Goal: Information Seeking & Learning: Learn about a topic

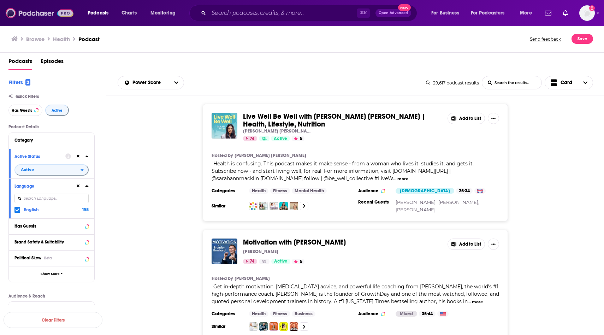
click at [32, 13] on img at bounding box center [40, 12] width 68 height 13
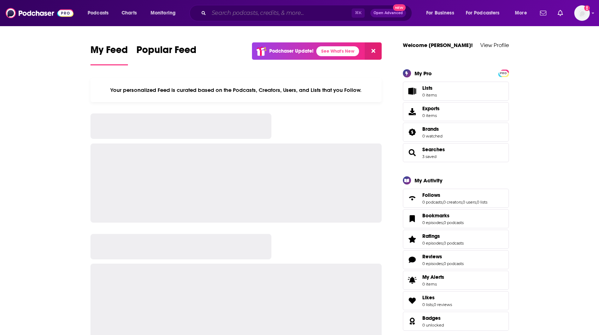
click at [218, 15] on input "Search podcasts, credits, & more..." at bounding box center [280, 12] width 143 height 11
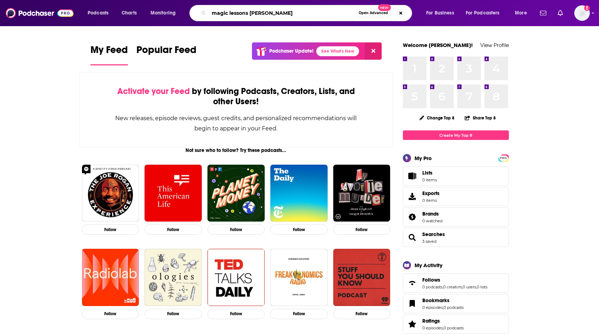
type input "magic lessons [PERSON_NAME]"
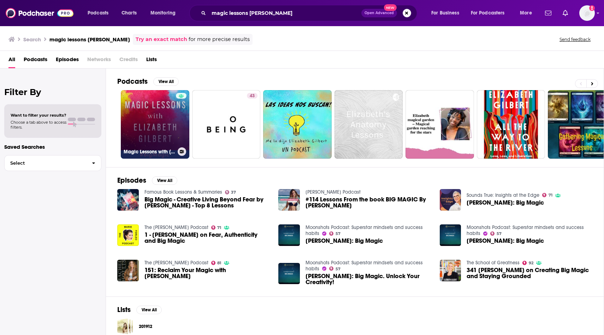
click at [137, 137] on link "Magic Lessons with [PERSON_NAME]" at bounding box center [155, 124] width 69 height 69
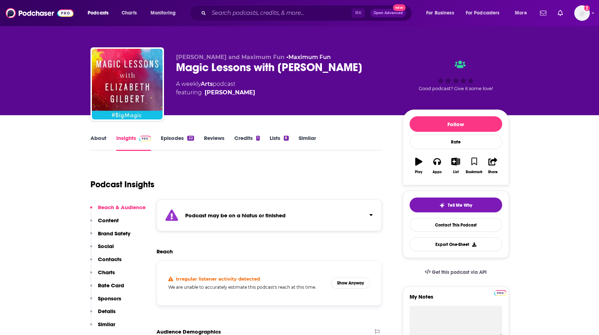
click at [589, 92] on div "[PERSON_NAME] and Maximum Fun • Maximum Fun Magic Lessons with [PERSON_NAME] A …" at bounding box center [299, 57] width 599 height 115
click at [99, 139] on link "About" at bounding box center [98, 143] width 16 height 16
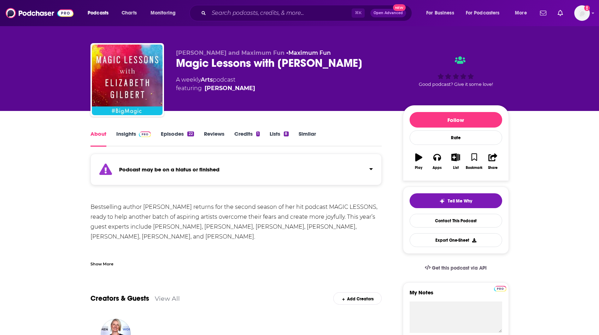
scroll to position [3, 0]
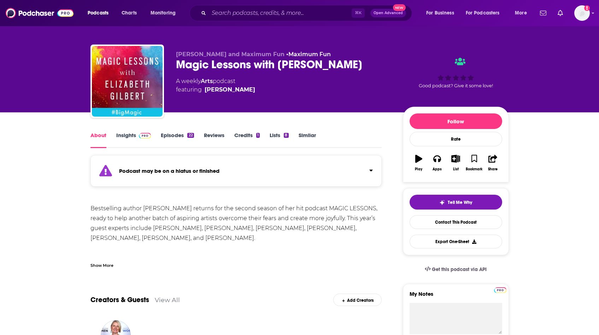
click at [173, 136] on link "Episodes 22" at bounding box center [177, 140] width 33 height 16
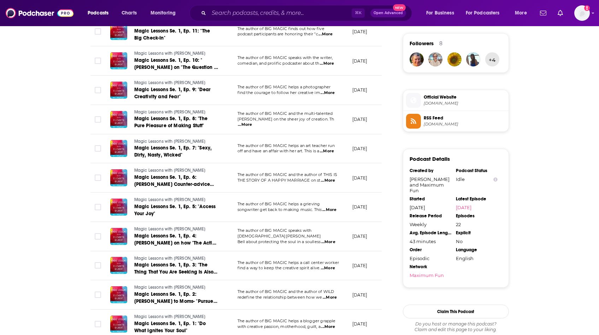
scroll to position [507, 0]
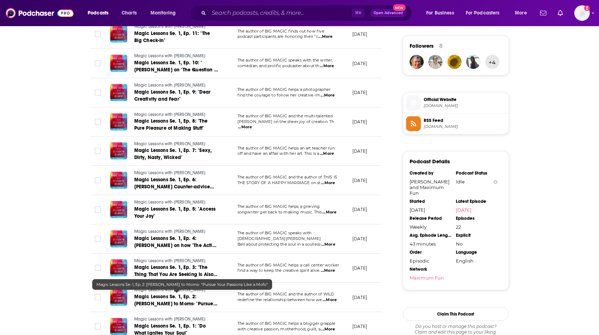
click at [185, 303] on span "Magic Lessons Se. 1, Ep. 2: [PERSON_NAME] to Moms- "Pursue Your Passions Like a…" at bounding box center [175, 304] width 83 height 20
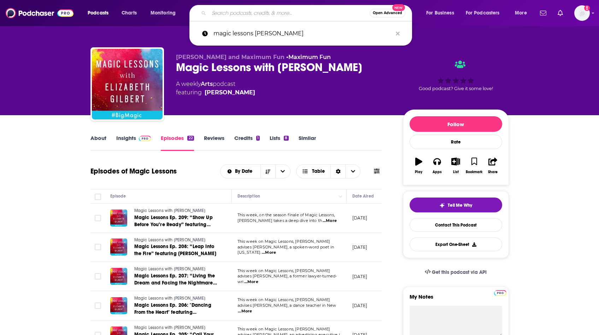
click at [276, 11] on input "Search podcasts, credits, & more..." at bounding box center [289, 12] width 161 height 11
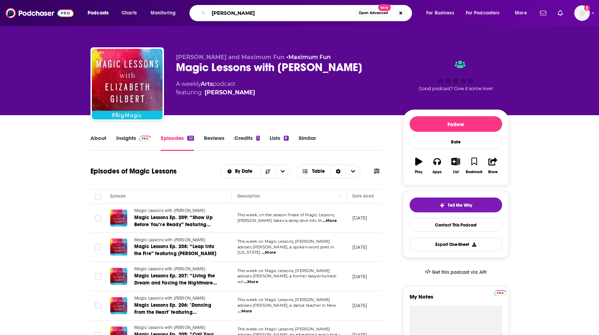
type input "[PERSON_NAME]"
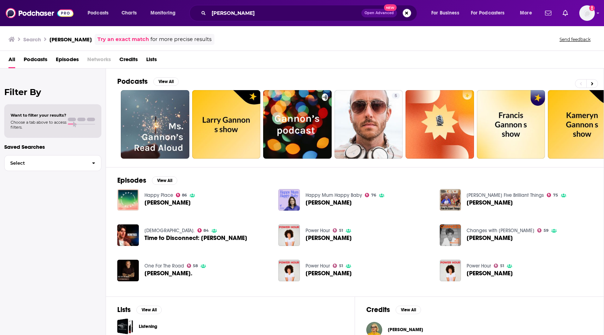
click at [151, 199] on div "Happy Place [STREET_ADDRESS][PERSON_NAME]" at bounding box center [169, 200] width 51 height 22
click at [123, 199] on img "Emma Gannon" at bounding box center [128, 200] width 22 height 22
click at [414, 329] on span "[PERSON_NAME]" at bounding box center [405, 330] width 35 height 6
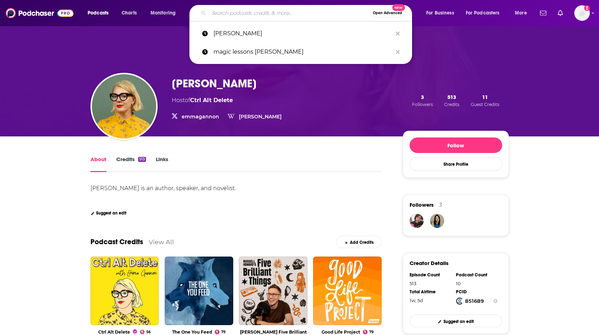
click at [278, 16] on input "Search podcasts, credits, & more..." at bounding box center [289, 12] width 161 height 11
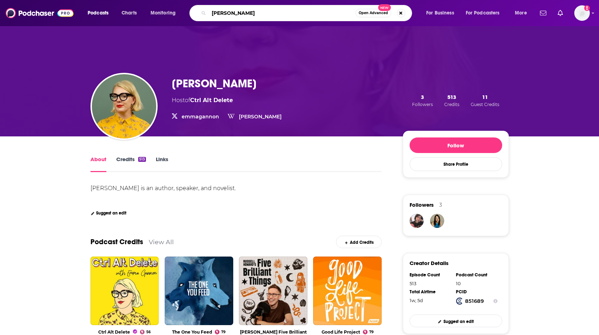
type input "[PERSON_NAME]"
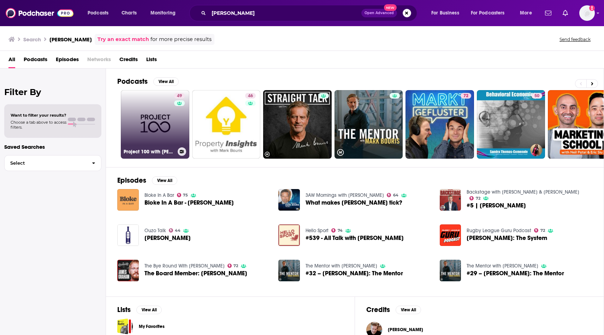
click at [161, 123] on link "49 Project 100 with [PERSON_NAME]" at bounding box center [155, 124] width 69 height 69
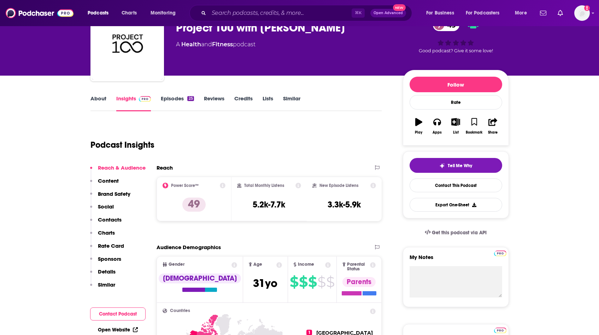
scroll to position [36, 0]
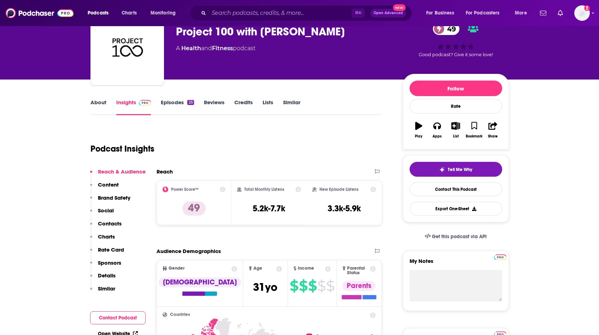
click at [100, 104] on link "About" at bounding box center [98, 107] width 16 height 16
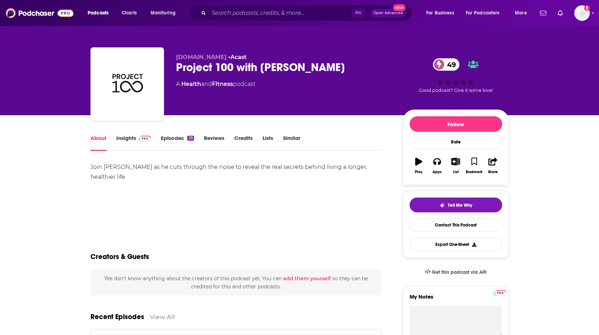
click at [173, 139] on link "Episodes 25" at bounding box center [177, 143] width 33 height 16
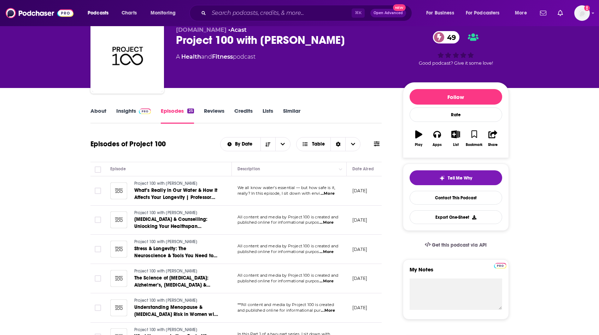
scroll to position [25, 0]
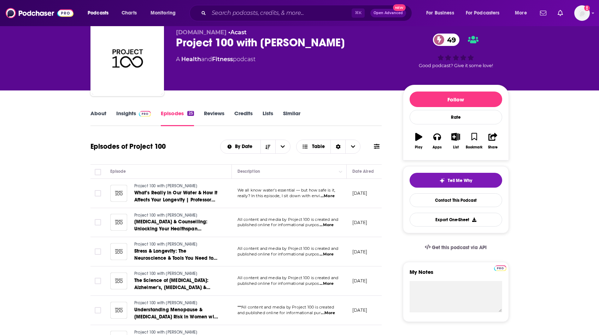
click at [98, 114] on link "About" at bounding box center [98, 118] width 16 height 16
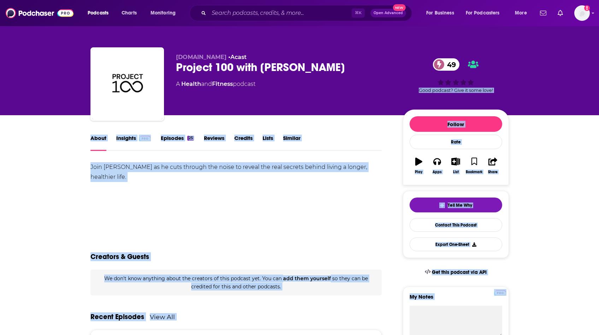
drag, startPoint x: 604, startPoint y: 146, endPoint x: 604, endPoint y: 61, distance: 84.1
click at [599, 61] on html "Podcasts Charts Monitoring ⌘ K Open Advanced New For Business For Podcasters Mo…" at bounding box center [299, 167] width 599 height 335
click at [134, 138] on link "Insights" at bounding box center [133, 143] width 35 height 16
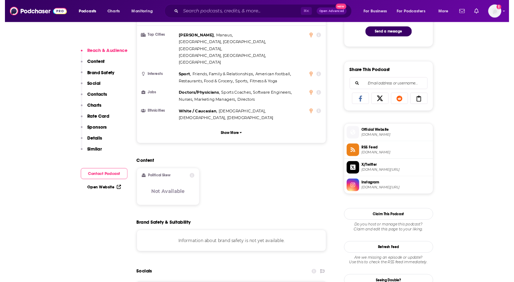
scroll to position [398, 0]
